Goal: Information Seeking & Learning: Find specific fact

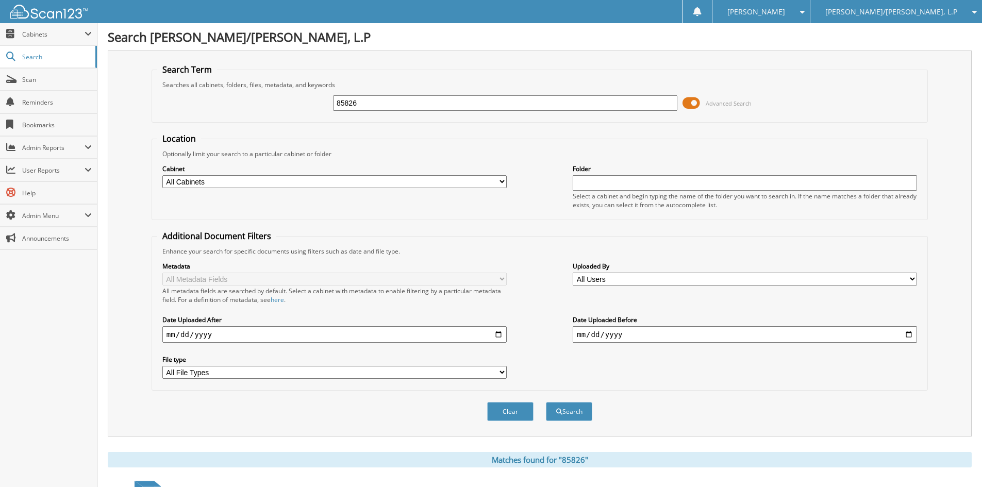
drag, startPoint x: 334, startPoint y: 106, endPoint x: 138, endPoint y: 103, distance: 196.4
click at [157, 109] on div "85826 Advanced Search" at bounding box center [539, 103] width 765 height 28
type input "85775"
click at [546, 402] on button "Search" at bounding box center [569, 411] width 46 height 19
drag, startPoint x: 362, startPoint y: 102, endPoint x: 27, endPoint y: 106, distance: 335.6
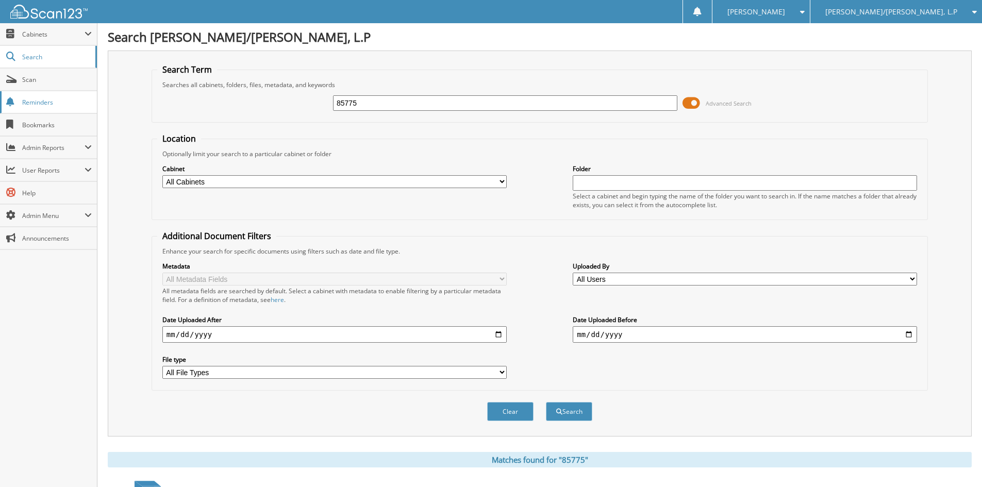
click at [85, 108] on body "Carole B. Settings Logout Gabriel/Jordan Chevrolet, L.P Kilgore GMC, L.P Pinecr…" at bounding box center [491, 316] width 982 height 633
type input "85775"
click at [546, 402] on button "Search" at bounding box center [569, 411] width 46 height 19
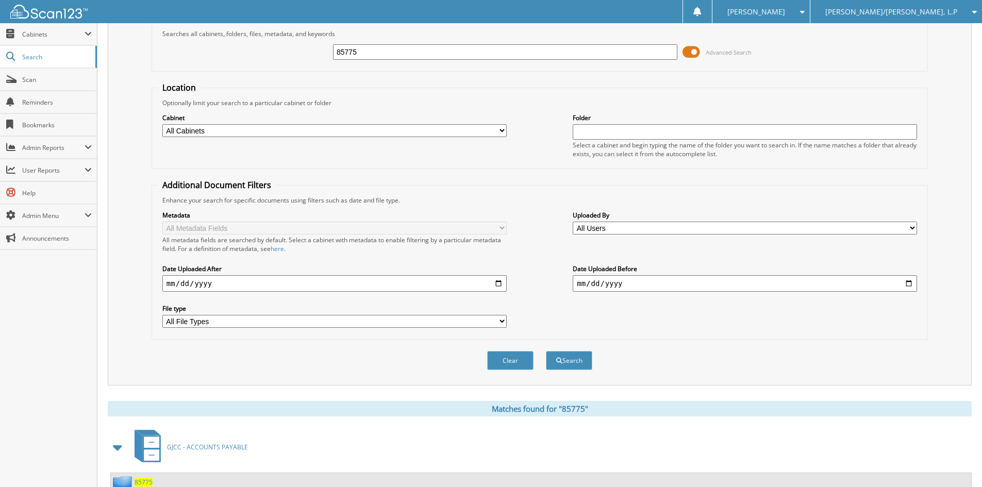
scroll to position [146, 0]
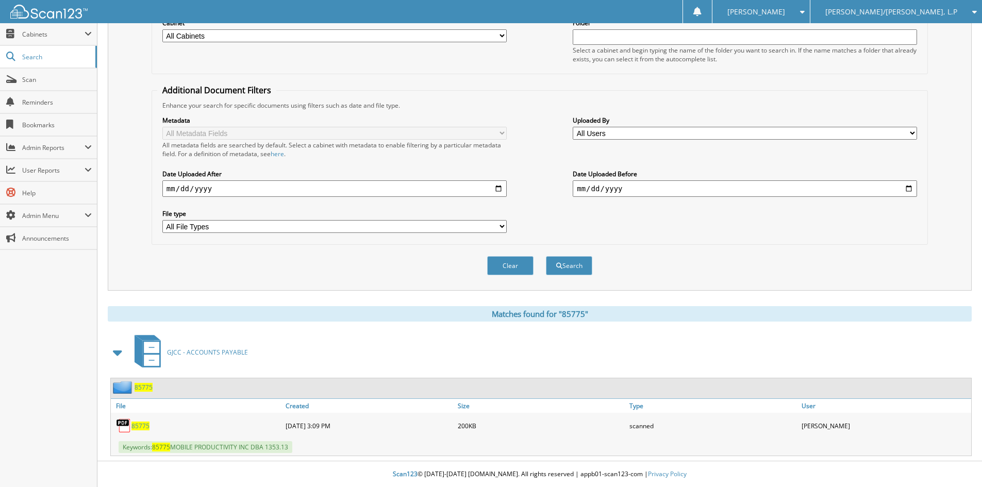
click at [139, 424] on span "85775" at bounding box center [140, 426] width 18 height 9
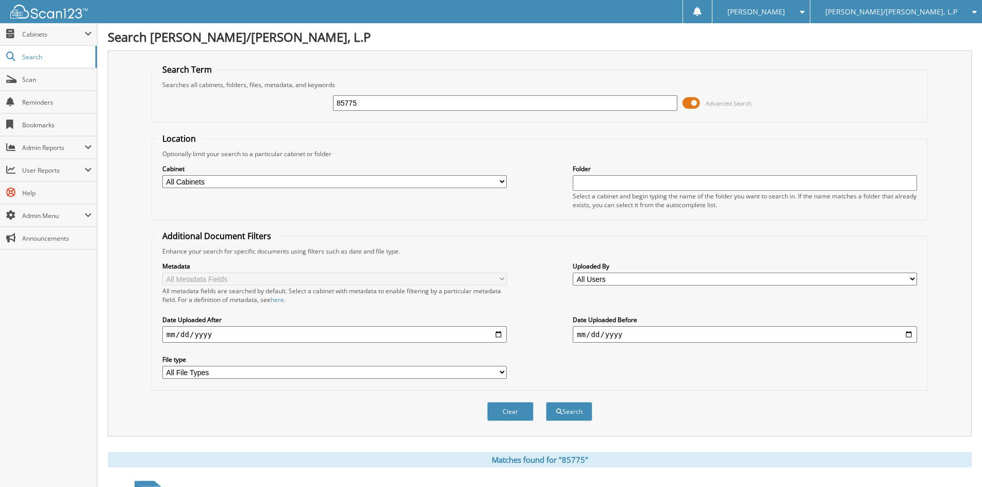
drag, startPoint x: 360, startPoint y: 101, endPoint x: 270, endPoint y: 94, distance: 90.4
click at [284, 97] on div "85775 Advanced Search" at bounding box center [539, 103] width 765 height 28
type input "85916"
click at [546, 402] on button "Search" at bounding box center [569, 411] width 46 height 19
click at [560, 417] on button "Search" at bounding box center [569, 411] width 46 height 19
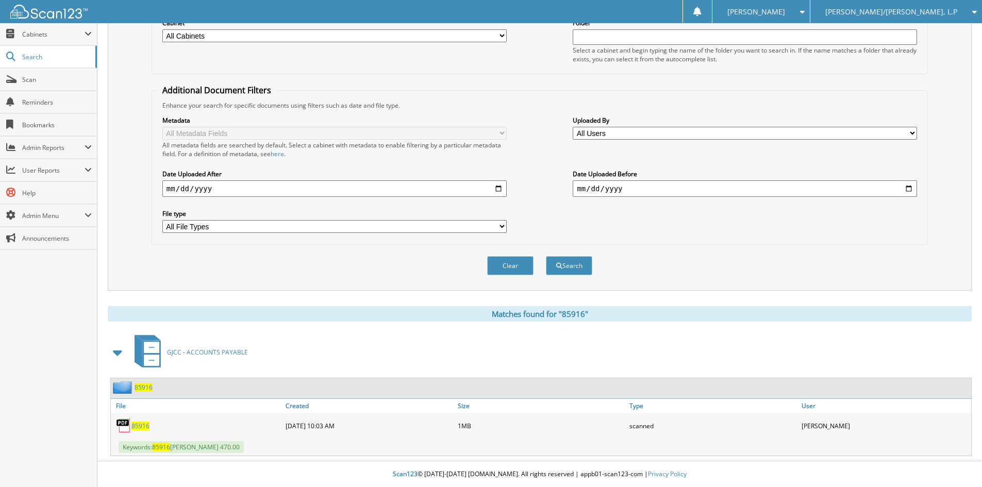
click at [133, 423] on span "85916" at bounding box center [140, 426] width 18 height 9
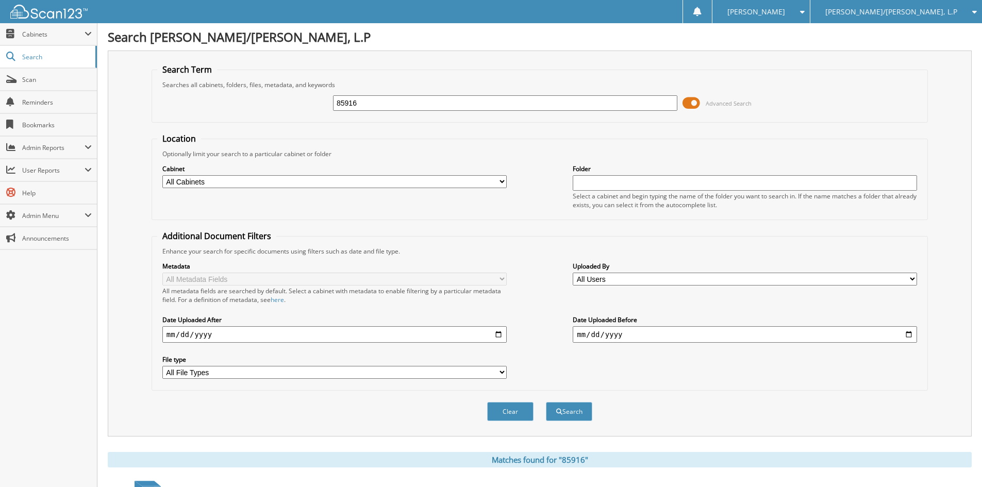
drag, startPoint x: 382, startPoint y: 104, endPoint x: 279, endPoint y: 109, distance: 103.7
click at [285, 109] on div "85916 Advanced Search" at bounding box center [539, 103] width 765 height 28
type input "85684"
click at [546, 402] on button "Search" at bounding box center [569, 411] width 46 height 19
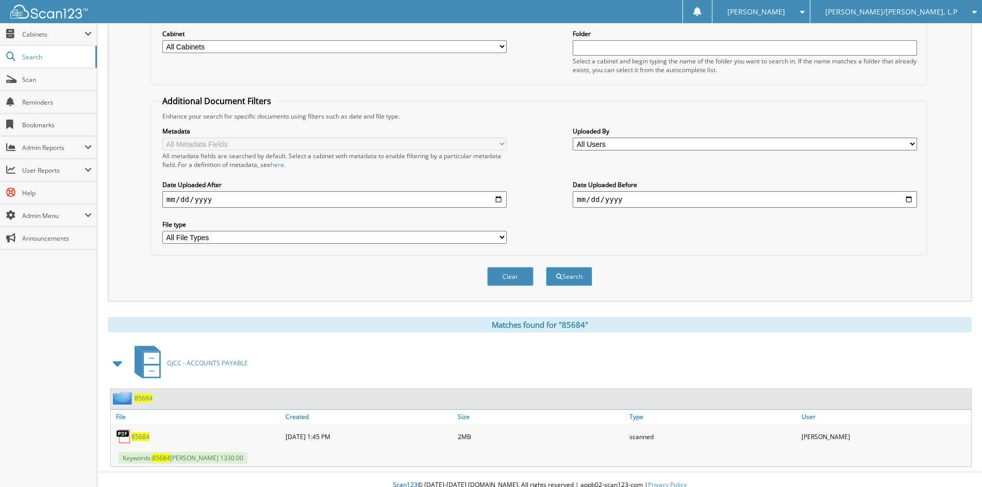
scroll to position [146, 0]
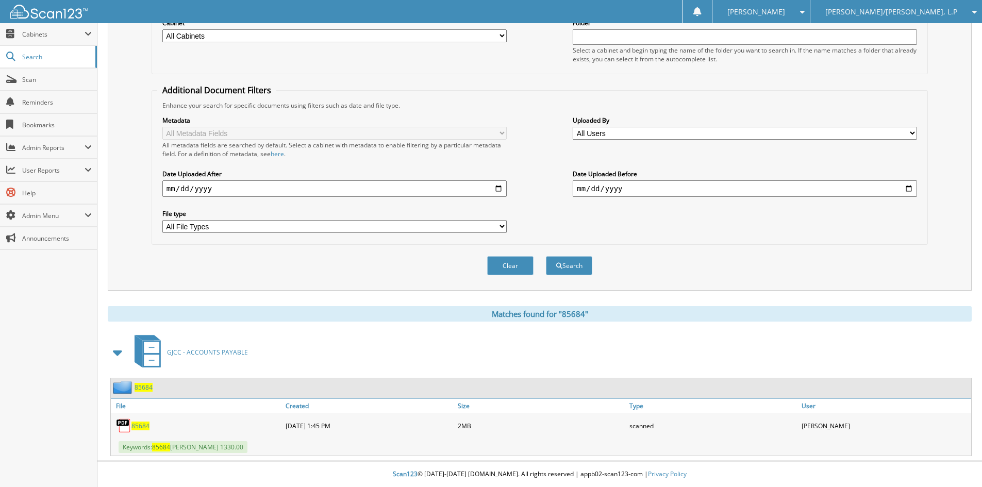
click at [218, 354] on span "GJCC - ACCOUNTS PAYABLE" at bounding box center [207, 352] width 81 height 9
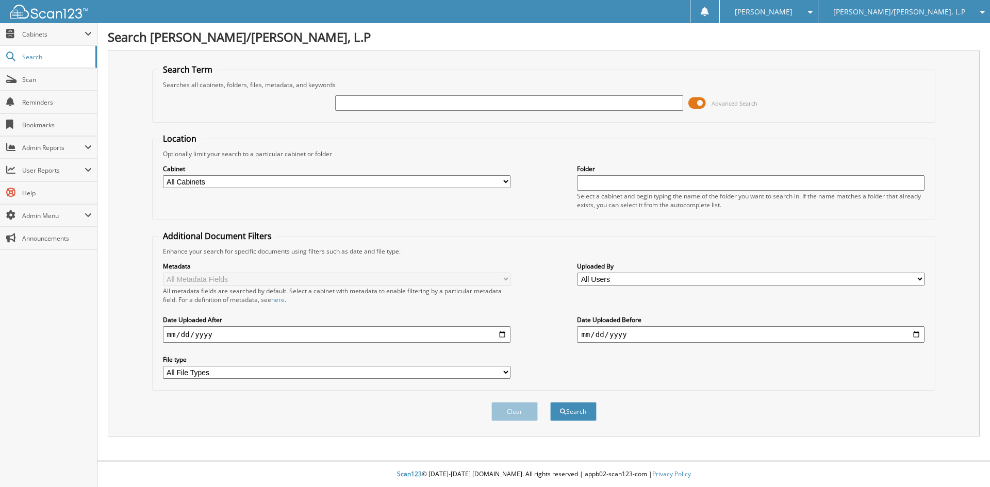
click at [408, 101] on input "text" at bounding box center [508, 102] width 347 height 15
type input "85684"
click at [550, 402] on button "Search" at bounding box center [573, 411] width 46 height 19
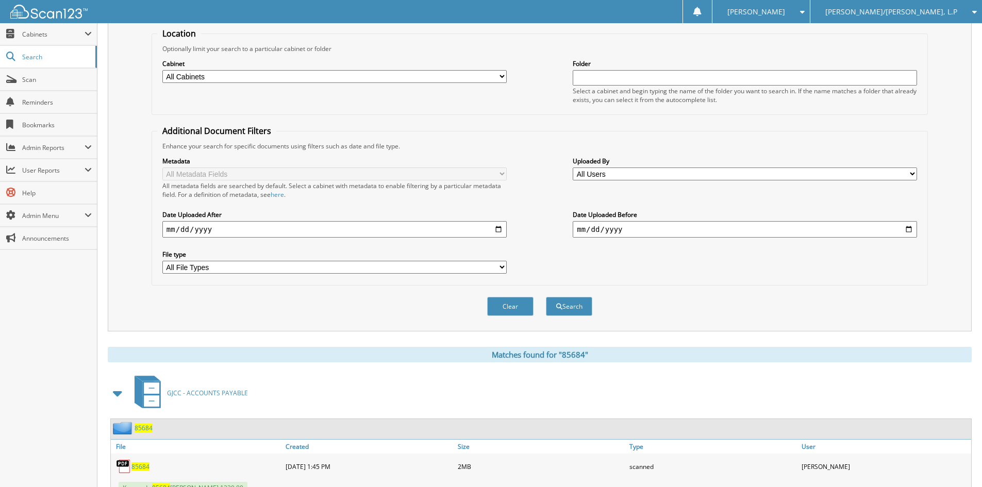
scroll to position [146, 0]
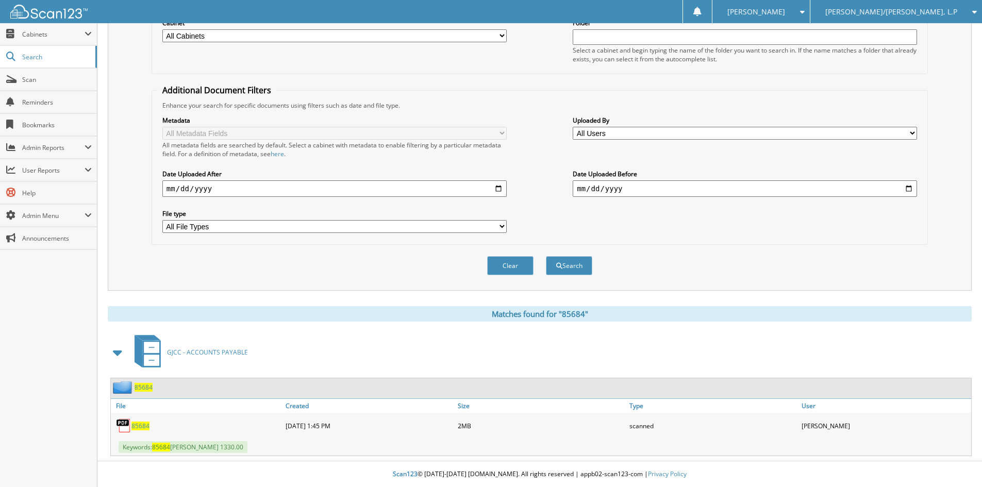
click at [141, 425] on span "85684" at bounding box center [140, 426] width 18 height 9
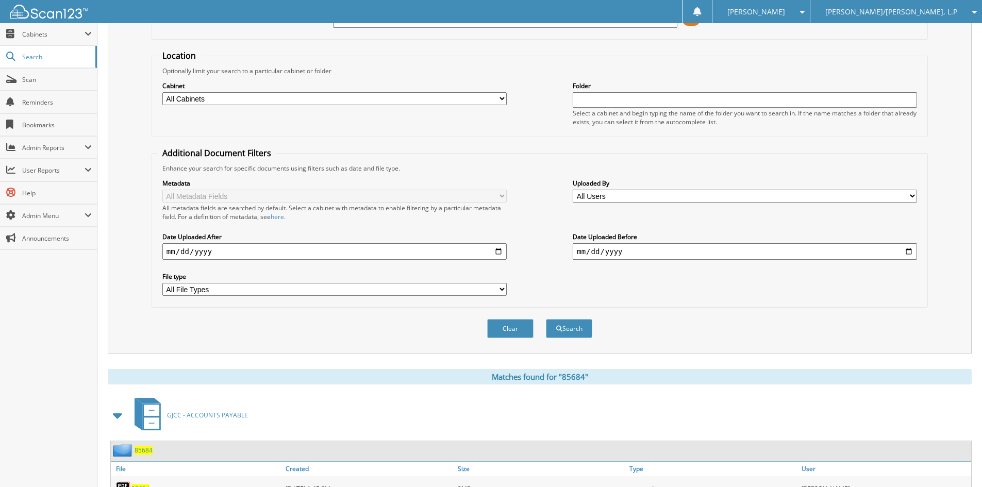
scroll to position [0, 0]
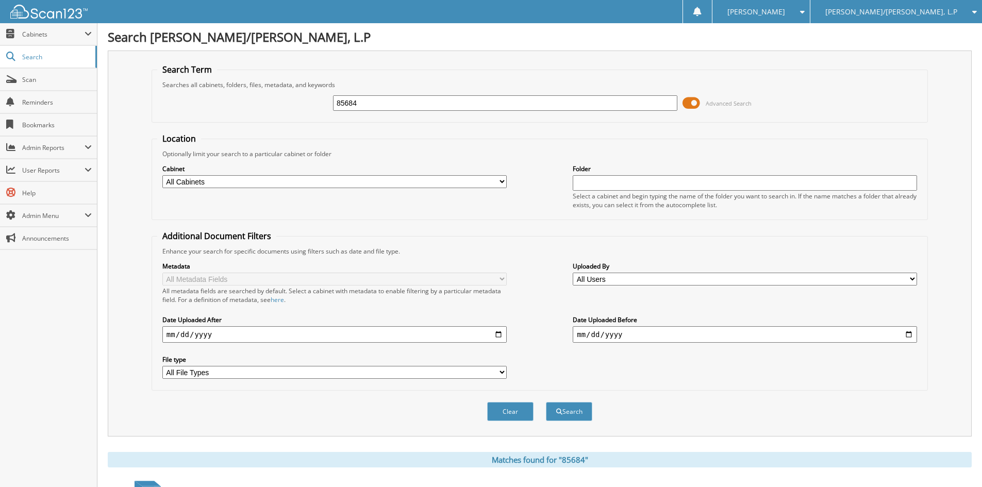
drag, startPoint x: 380, startPoint y: 104, endPoint x: 265, endPoint y: 107, distance: 115.5
click at [271, 112] on div "85684 Advanced Search" at bounding box center [539, 103] width 765 height 28
type input "85814"
click at [546, 402] on button "Search" at bounding box center [569, 411] width 46 height 19
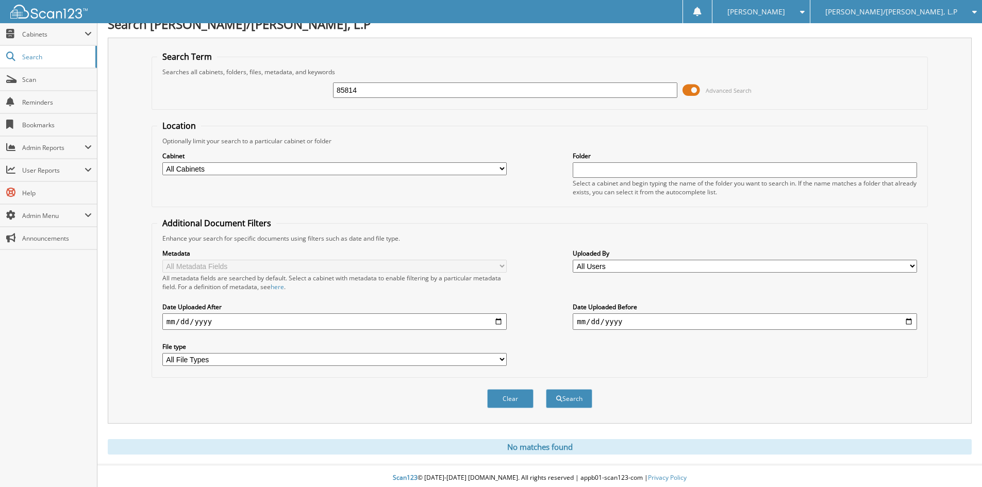
scroll to position [17, 0]
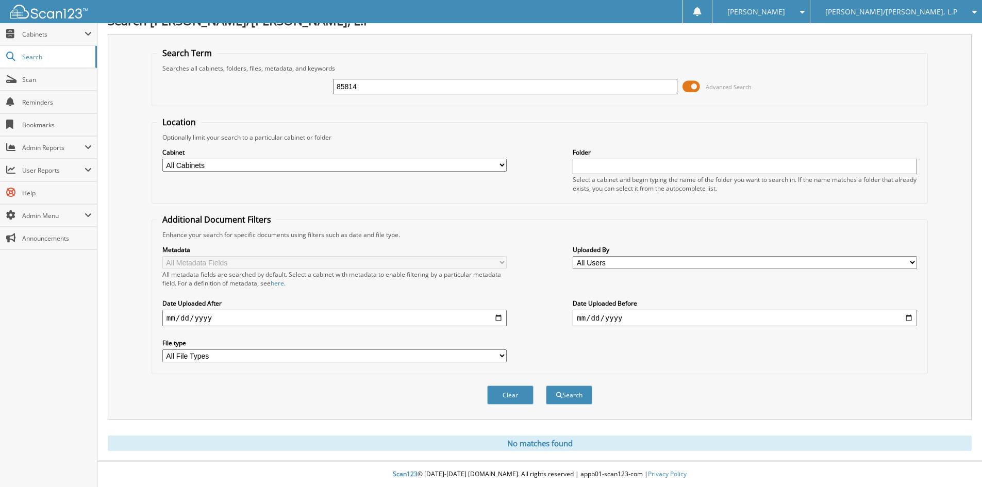
drag, startPoint x: 366, startPoint y: 87, endPoint x: 303, endPoint y: 92, distance: 63.6
click at [305, 92] on div "85814 Advanced Search" at bounding box center [539, 87] width 765 height 28
type input "85938"
click at [546, 386] on button "Search" at bounding box center [569, 395] width 46 height 19
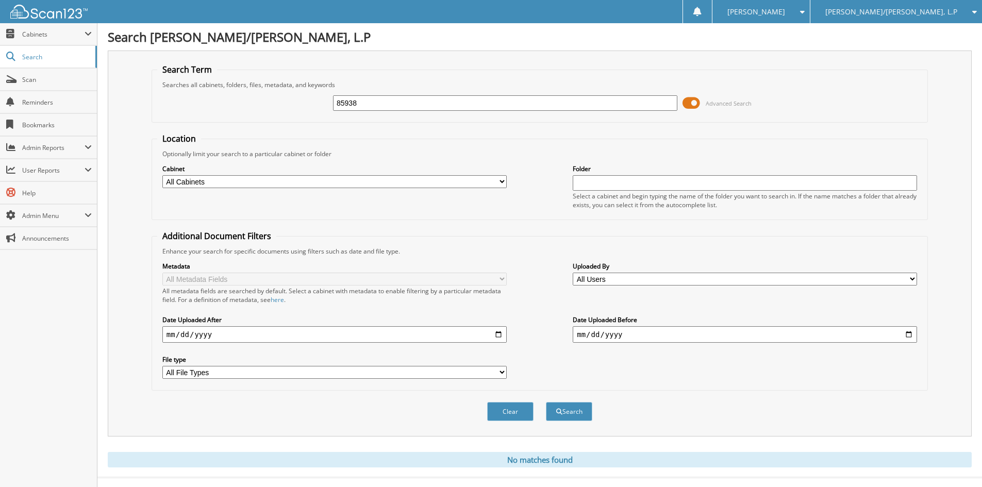
click at [916, 13] on span "[PERSON_NAME]/[PERSON_NAME], L.P" at bounding box center [891, 12] width 132 height 6
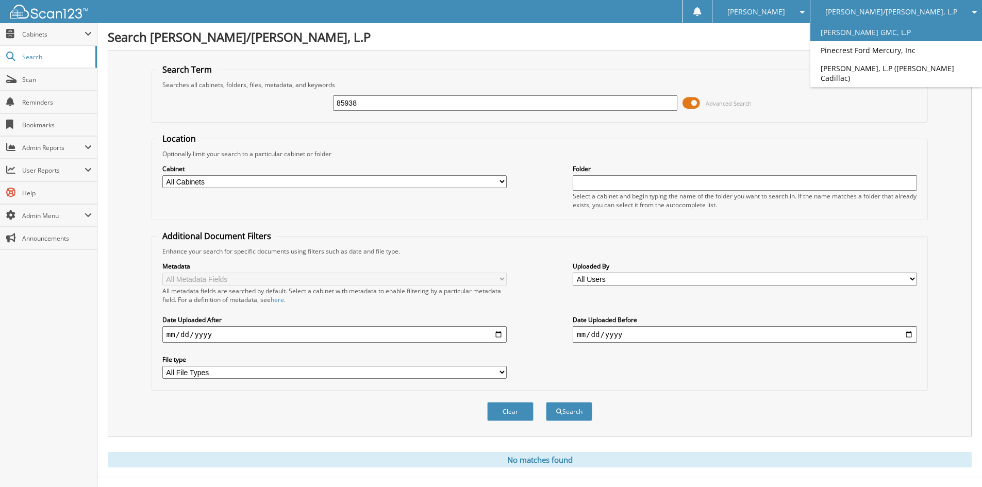
click at [898, 31] on link "[PERSON_NAME] GMC, L.P" at bounding box center [896, 32] width 172 height 18
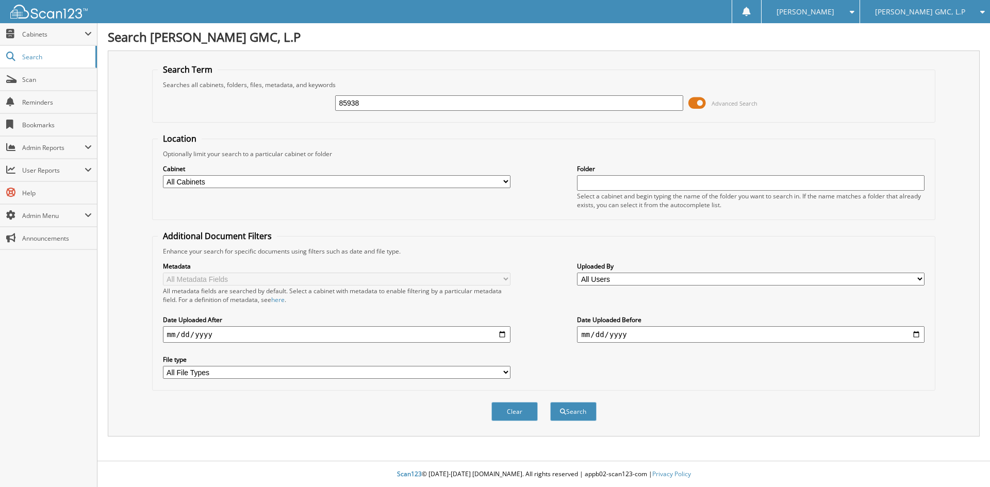
type input "85938"
click at [550, 402] on button "Search" at bounding box center [573, 411] width 46 height 19
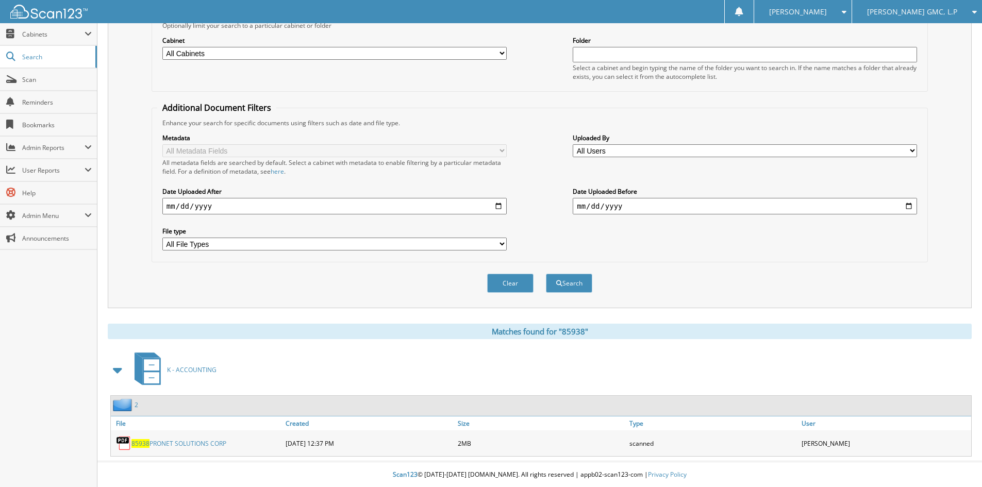
scroll to position [129, 0]
click at [175, 445] on link "85938 PRONET SOLUTIONS CORP" at bounding box center [178, 443] width 95 height 9
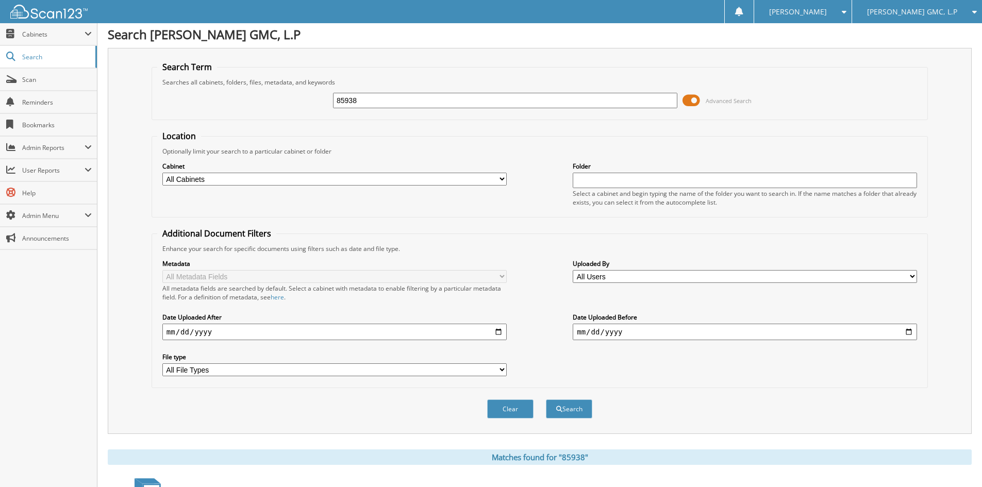
scroll to position [0, 0]
